Goal: Task Accomplishment & Management: Use online tool/utility

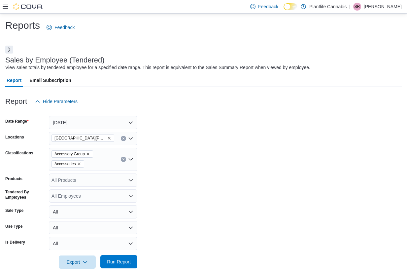
scroll to position [113, 0]
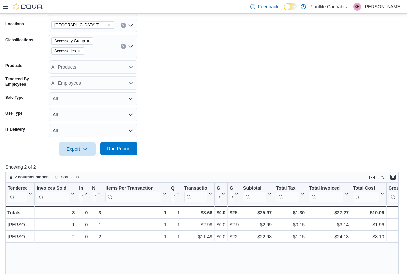
click at [126, 151] on span "Run Report" at bounding box center [119, 148] width 24 height 7
click at [120, 145] on span "Run Report" at bounding box center [118, 148] width 29 height 13
click at [124, 149] on span "Run Report" at bounding box center [119, 148] width 24 height 7
click at [132, 149] on span "Run Report" at bounding box center [118, 148] width 29 height 13
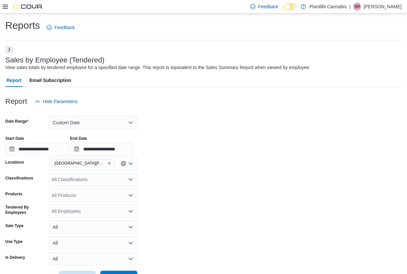
scroll to position [116, 0]
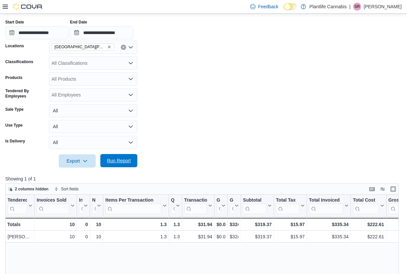
click at [121, 160] on span "Run Report" at bounding box center [119, 160] width 24 height 7
click at [133, 158] on button "Run Report" at bounding box center [118, 160] width 37 height 13
click at [113, 159] on span "Run Report" at bounding box center [119, 160] width 24 height 7
click at [114, 159] on span "Run Report" at bounding box center [119, 160] width 24 height 7
click at [114, 44] on span "[GEOGRAPHIC_DATA][PERSON_NAME] - [GEOGRAPHIC_DATA]" at bounding box center [83, 46] width 63 height 7
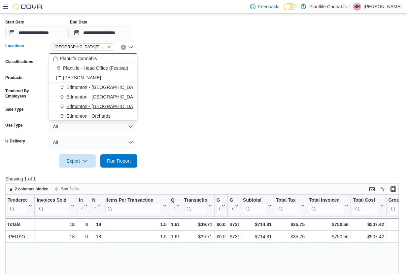
scroll to position [59, 0]
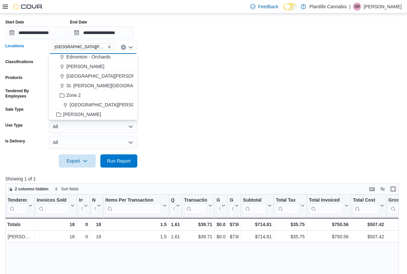
click at [120, 104] on span "[GEOGRAPHIC_DATA][PERSON_NAME][GEOGRAPHIC_DATA]" at bounding box center [137, 104] width 134 height 7
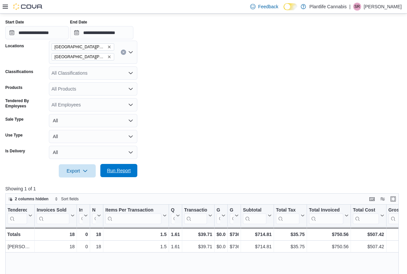
click at [135, 170] on button "Run Report" at bounding box center [118, 170] width 37 height 13
click at [111, 173] on span "Run Report" at bounding box center [119, 170] width 24 height 7
